Goal: Transaction & Acquisition: Purchase product/service

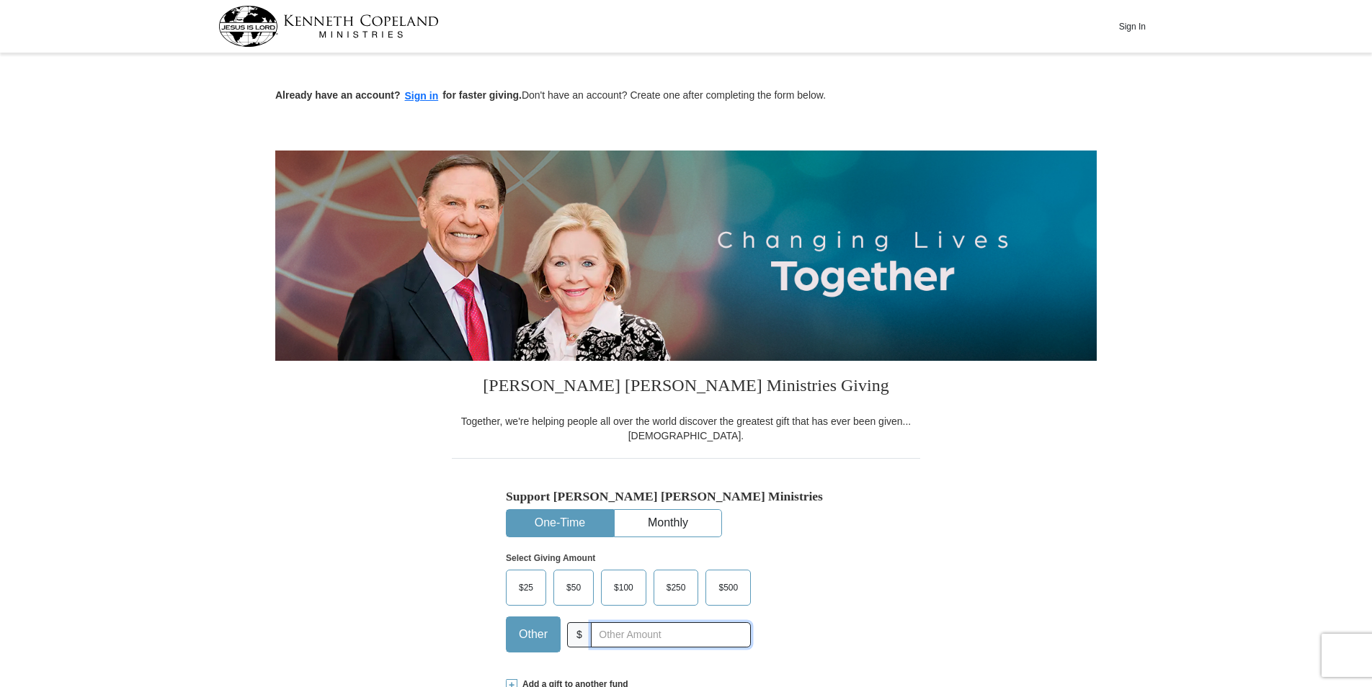
click at [652, 638] on input "text" at bounding box center [671, 634] width 160 height 25
type input "20.00"
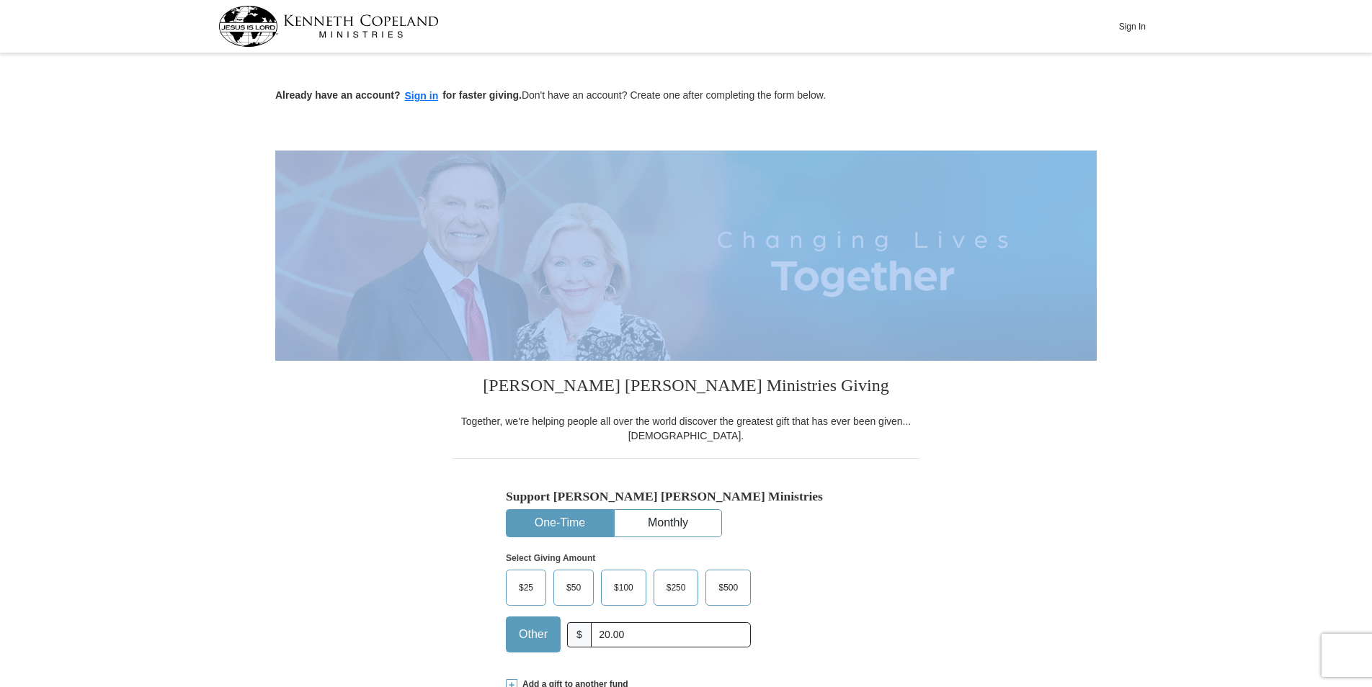
drag, startPoint x: 1371, startPoint y: 116, endPoint x: 1369, endPoint y: 159, distance: 43.2
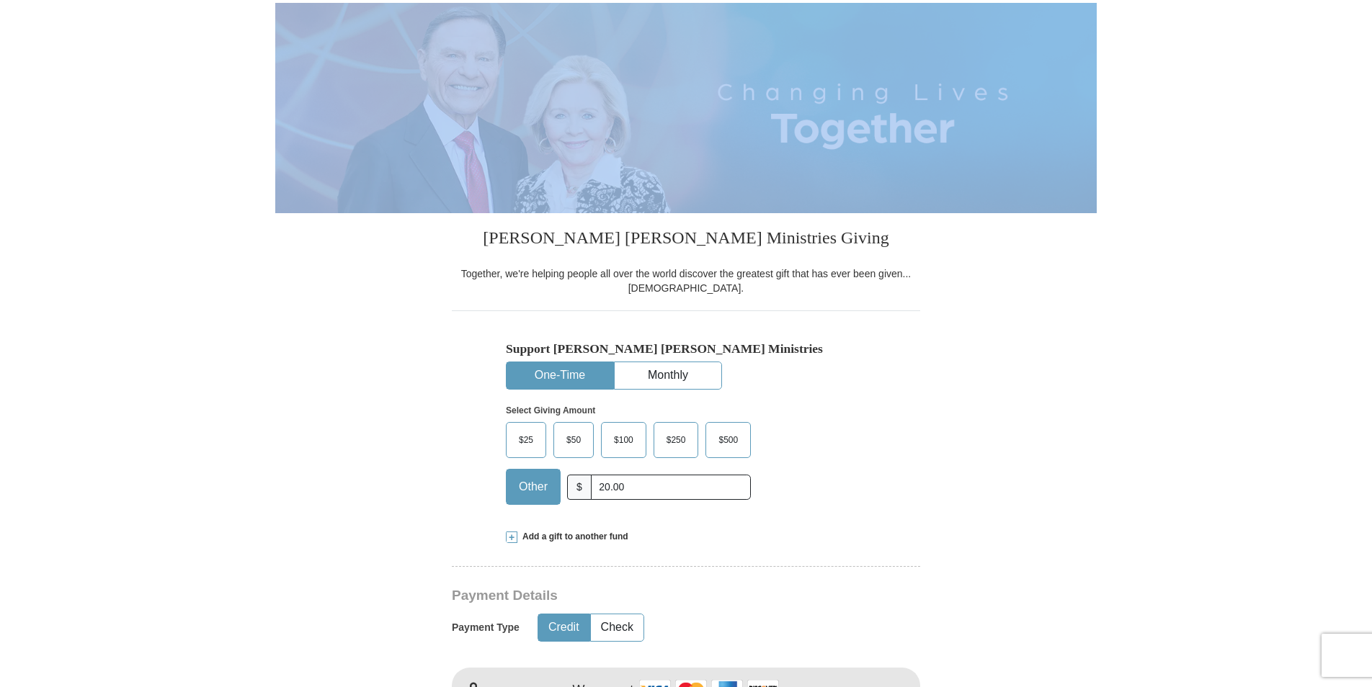
scroll to position [145, 0]
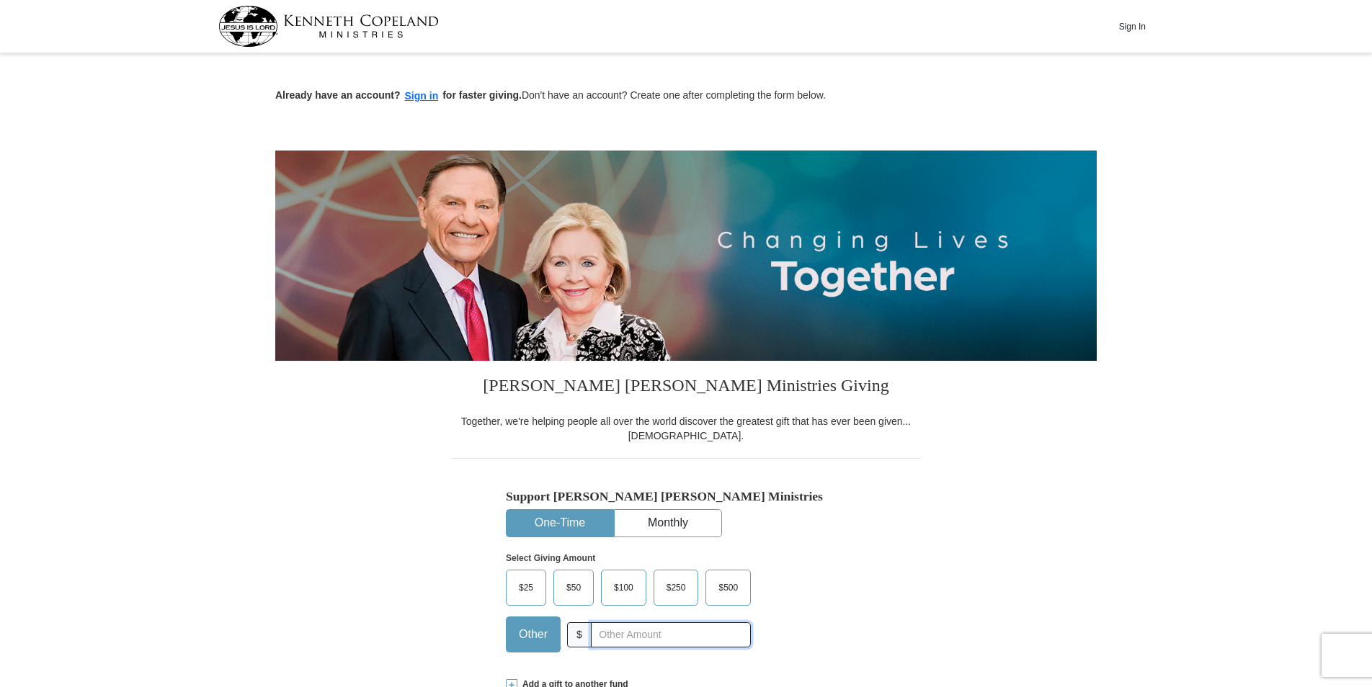
click at [640, 635] on input "text" at bounding box center [671, 634] width 160 height 25
type input "20.00"
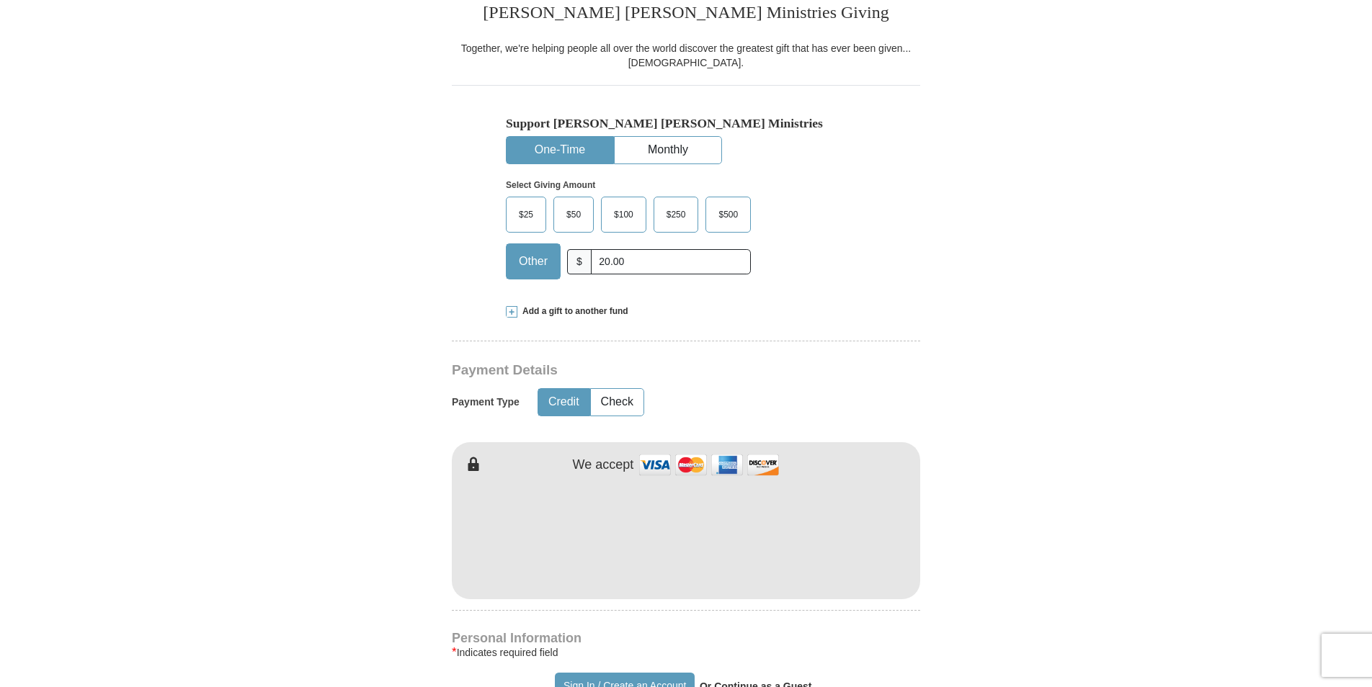
scroll to position [396, 0]
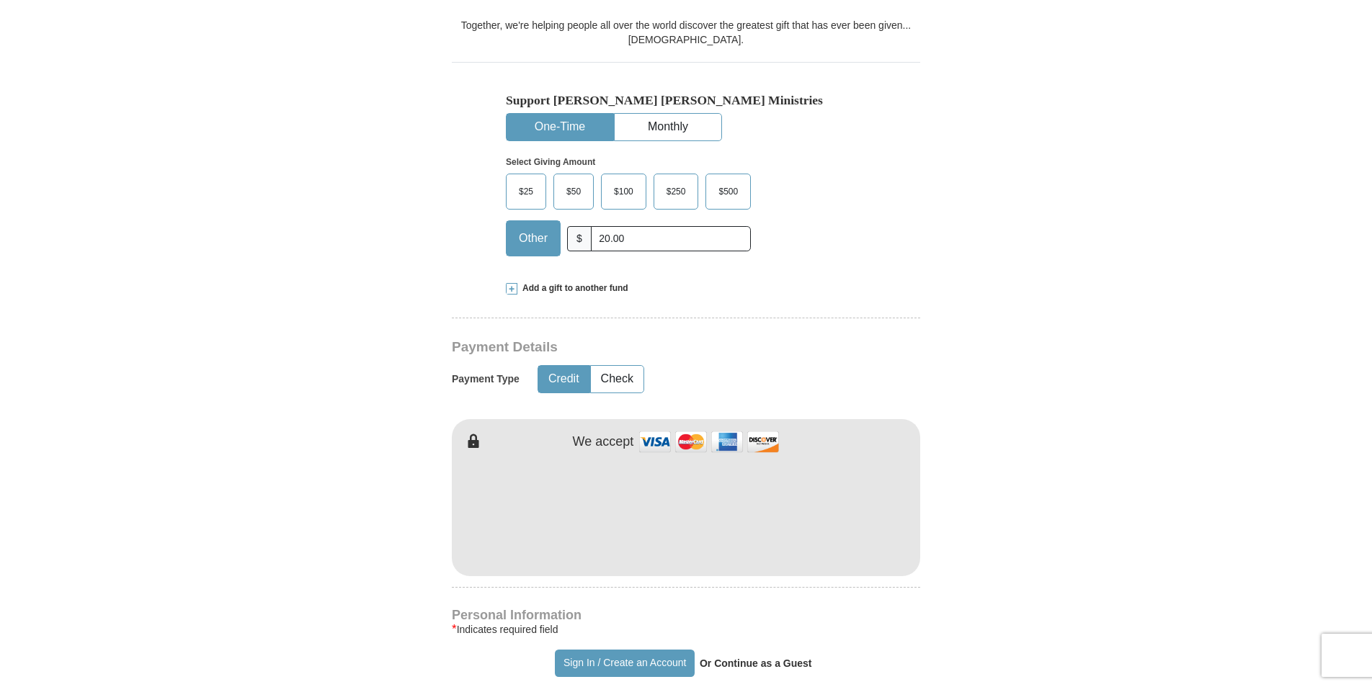
click at [510, 291] on span at bounding box center [512, 289] width 12 height 12
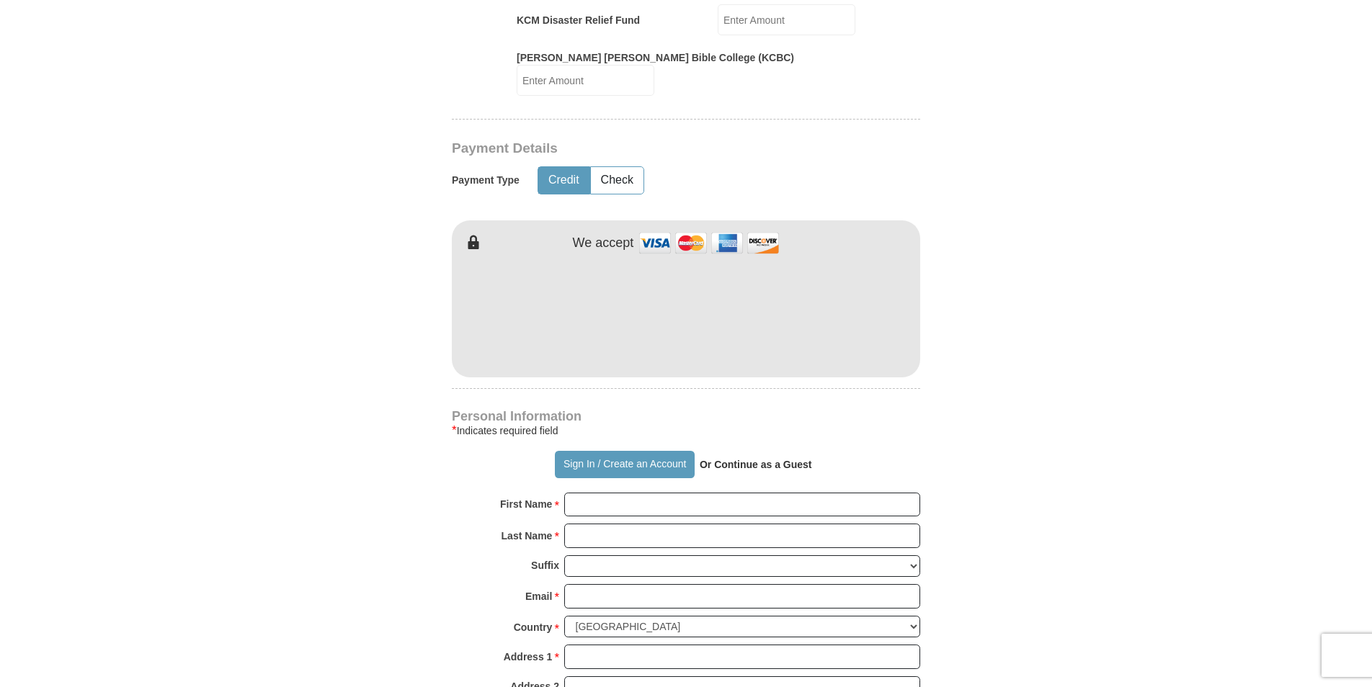
scroll to position [844, 0]
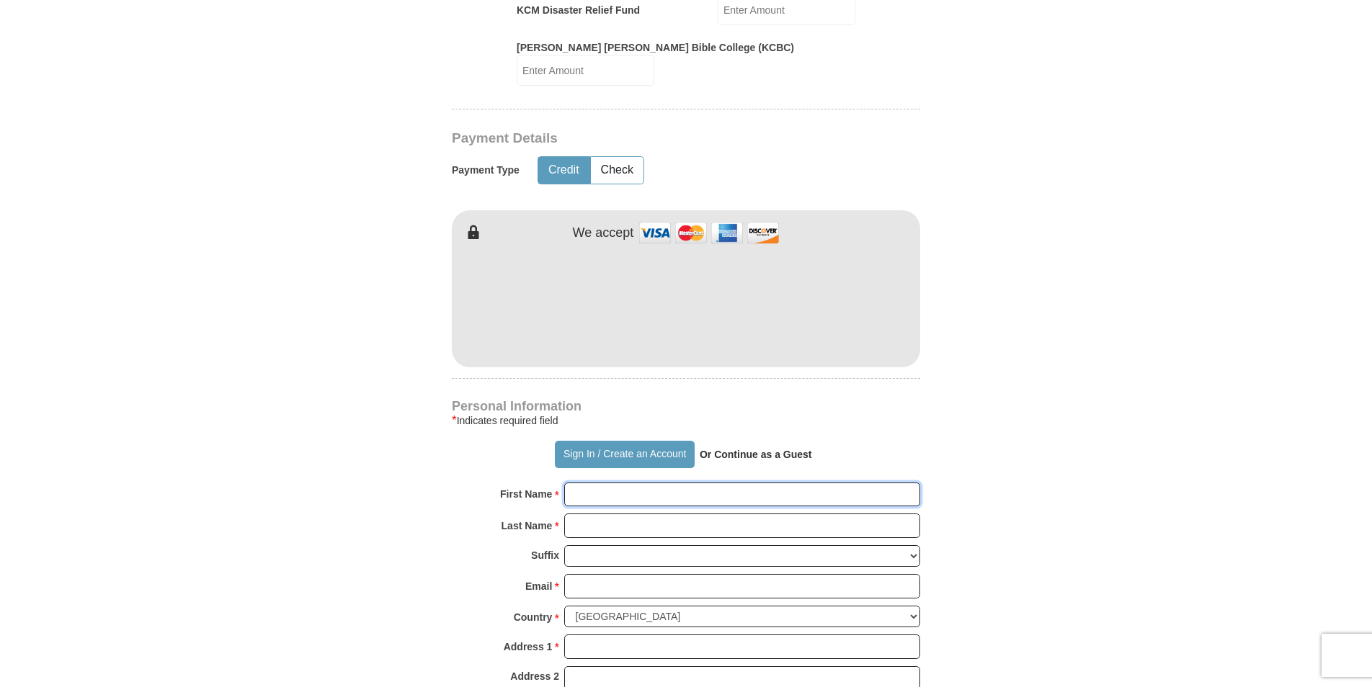
click at [670, 483] on input "First Name *" at bounding box center [742, 495] width 356 height 24
type input "sherrie"
type input "lam"
type input "Lamchop2000@hotmail.com"
type input "7 alexandria drive"
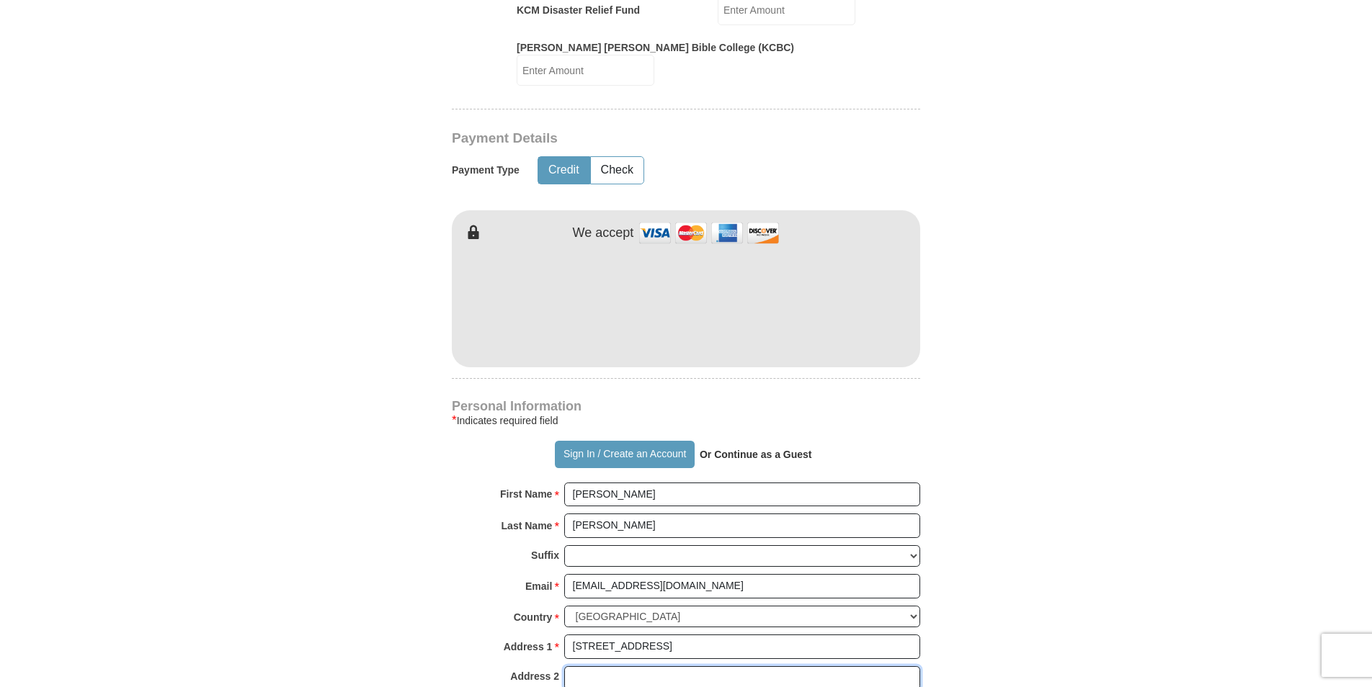
type input "7 alexandria drive"
type input "18447"
type input "5708154450"
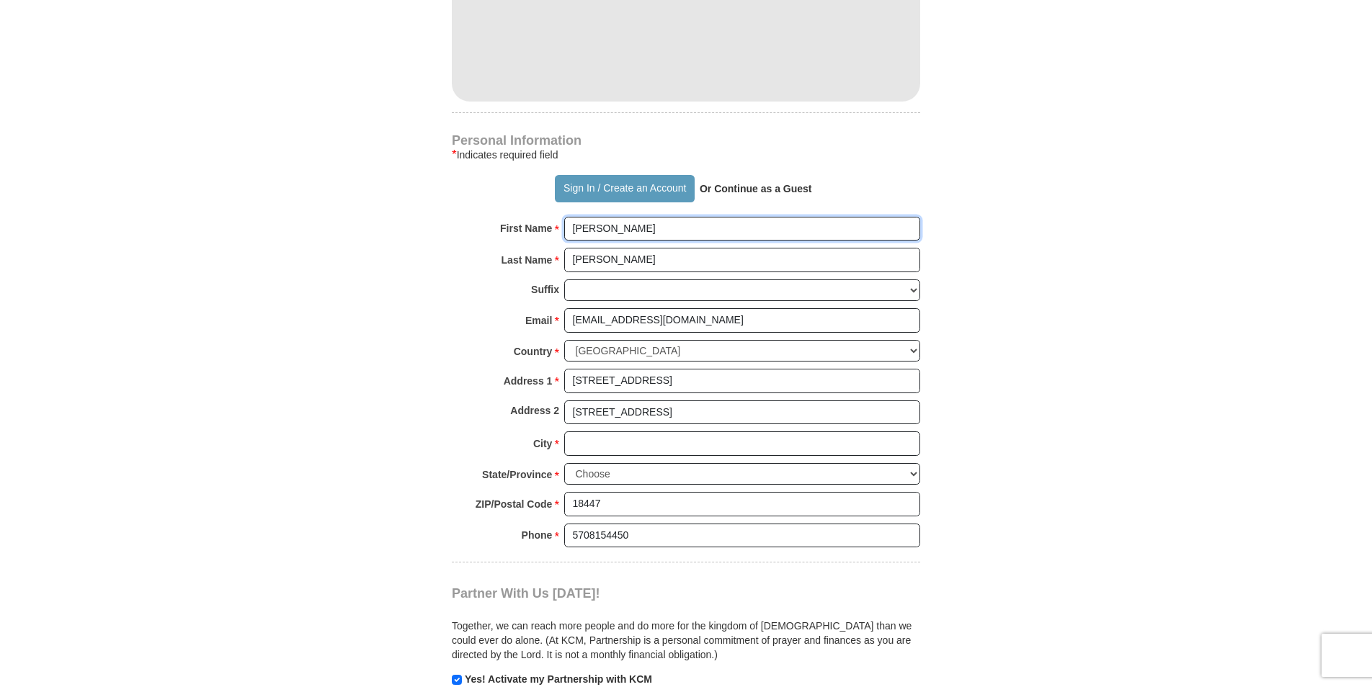
scroll to position [1145, 0]
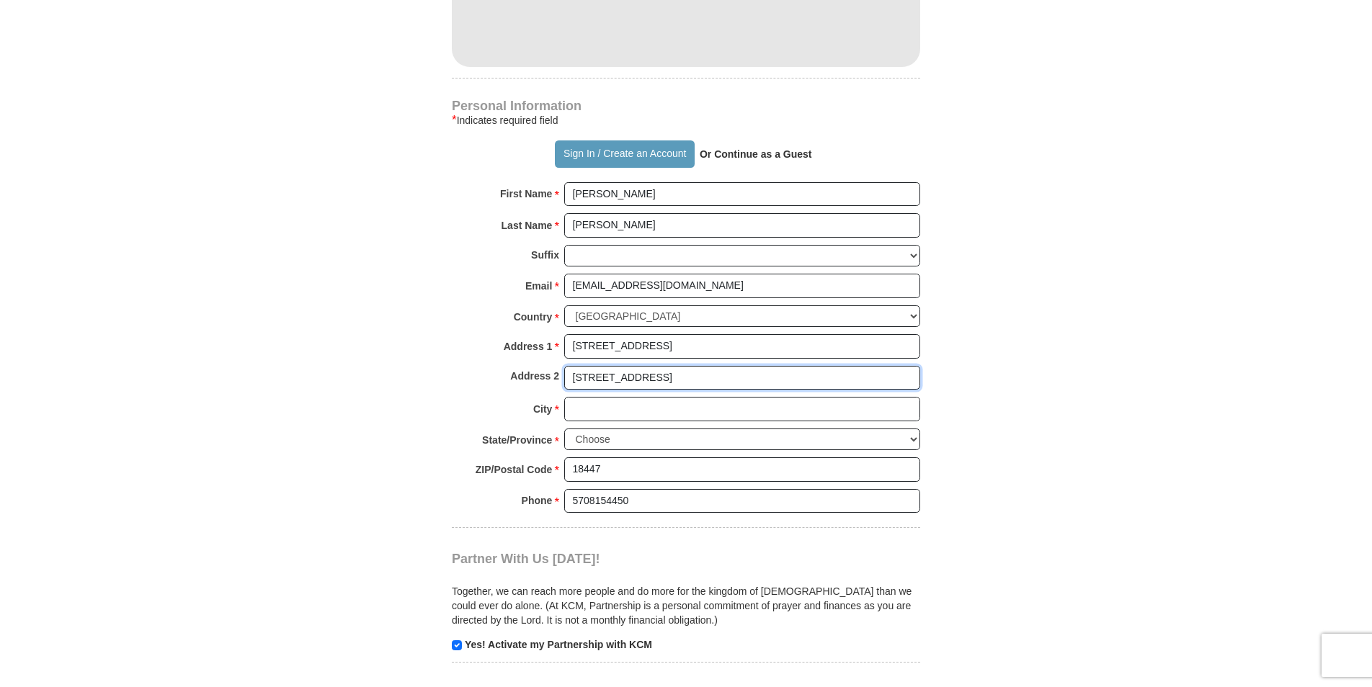
click at [681, 366] on input "7 alexandria drive" at bounding box center [742, 378] width 356 height 24
type input "7"
click at [596, 397] on input "City *" at bounding box center [742, 409] width 356 height 24
type input "blakely"
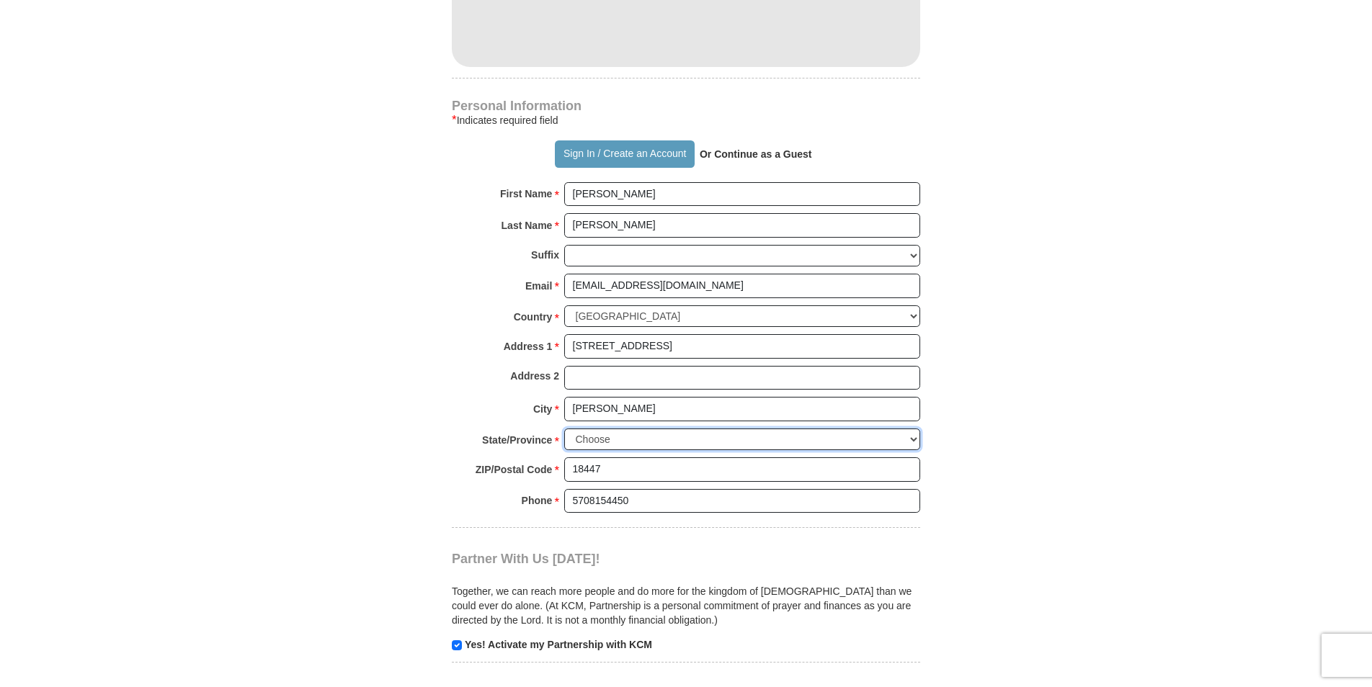
click at [577, 429] on select "Choose Alabama Alaska American Samoa Arizona Arkansas Armed Forces Americas Arm…" at bounding box center [742, 440] width 356 height 22
select select "PA"
click at [564, 429] on select "Choose Alabama Alaska American Samoa Arizona Arkansas Armed Forces Americas Arm…" at bounding box center [742, 440] width 356 height 22
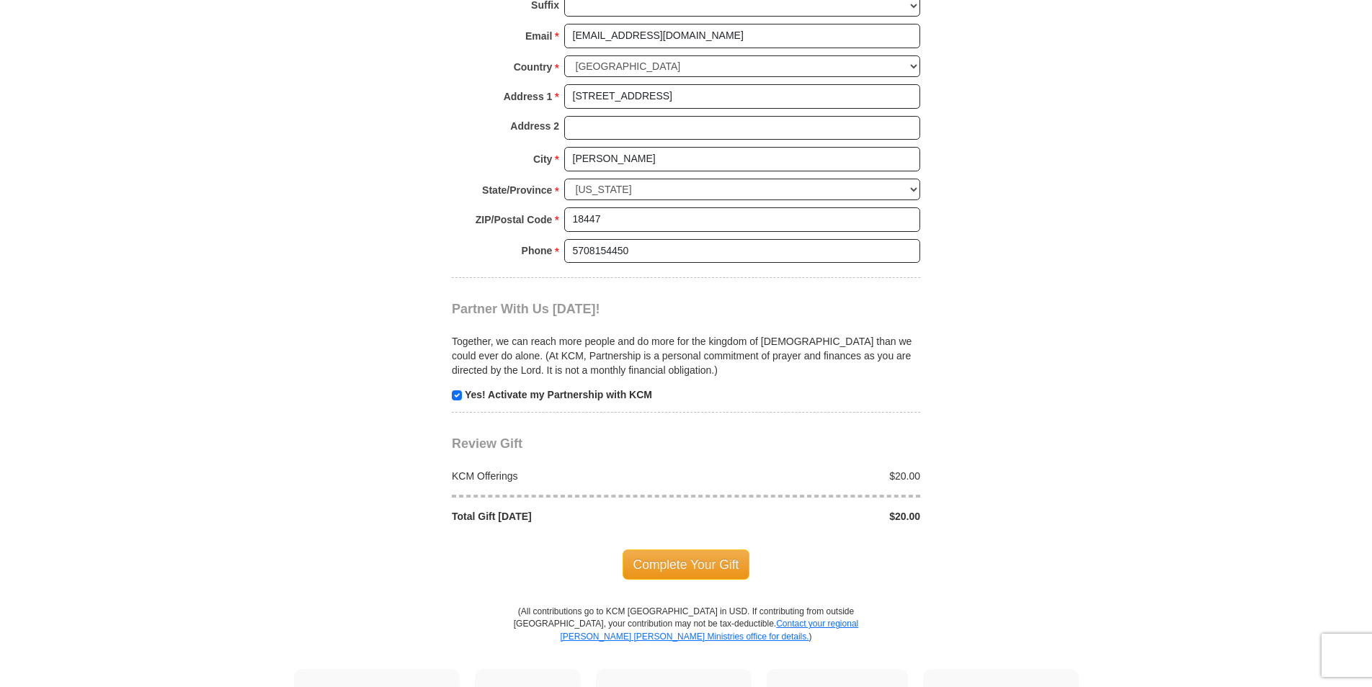
scroll to position [1398, 0]
click at [725, 553] on span "Complete Your Gift" at bounding box center [686, 562] width 128 height 30
